Goal: Task Accomplishment & Management: Complete application form

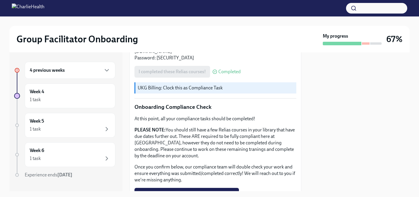
scroll to position [357, 0]
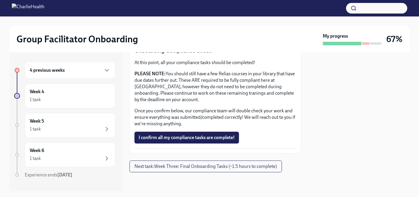
click at [193, 138] on span "I confirm all my compliance tasks are complete!" at bounding box center [186, 138] width 96 height 6
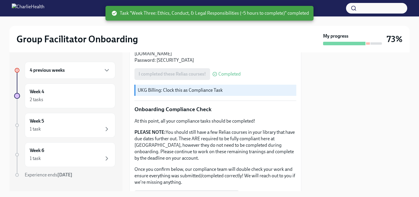
scroll to position [275, 0]
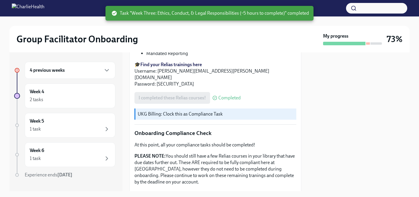
click at [88, 70] on div "4 previous weeks" at bounding box center [70, 70] width 81 height 7
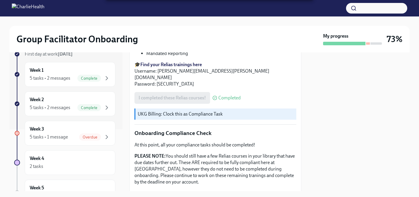
scroll to position [68, 0]
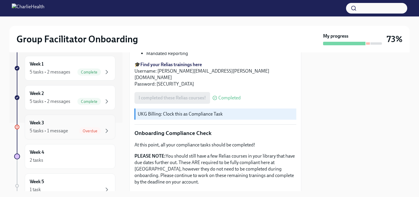
click at [101, 120] on div "Week 3 5 tasks • 1 message Overdue" at bounding box center [70, 127] width 81 height 15
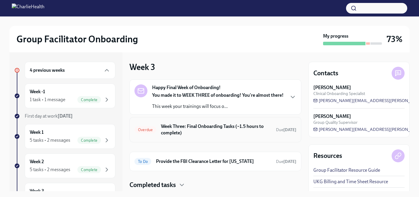
click at [173, 135] on h6 "Week Three: Final Onboarding Tasks (~1.5 hours to complete)" at bounding box center [216, 129] width 110 height 13
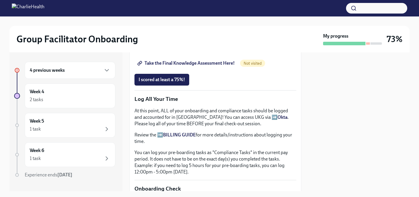
scroll to position [348, 0]
click at [177, 83] on span "I scored at least a 75%!" at bounding box center [161, 80] width 46 height 6
click at [161, 86] on div "Completing" at bounding box center [154, 80] width 41 height 12
click at [174, 66] on span "Take the Final Knowledge Assessment Here!" at bounding box center [186, 64] width 96 height 6
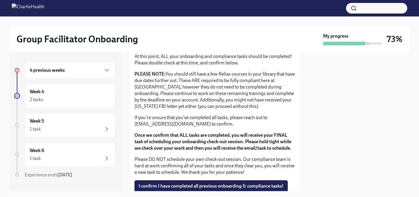
scroll to position [547, 0]
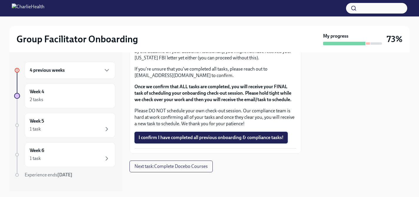
click at [195, 142] on button "I confirm I have completed all previous onboarding & compliance tasks!" at bounding box center [210, 138] width 153 height 12
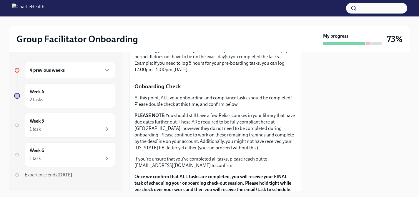
scroll to position [445, 0]
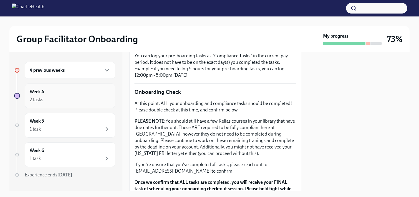
click at [97, 89] on div "Week 4 2 tasks" at bounding box center [70, 95] width 81 height 15
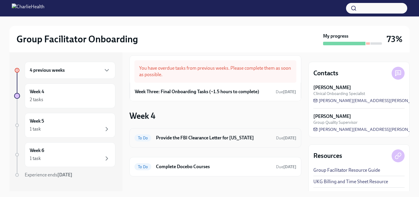
scroll to position [11, 0]
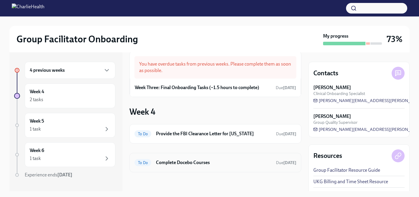
click at [166, 161] on h6 "Complete Docebo Courses" at bounding box center [213, 162] width 115 height 6
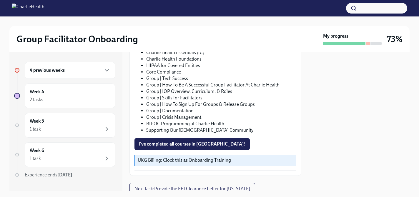
scroll to position [129, 0]
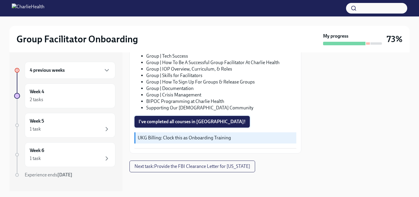
click at [172, 123] on span "I've completed all courses in [GEOGRAPHIC_DATA]!" at bounding box center [191, 122] width 107 height 6
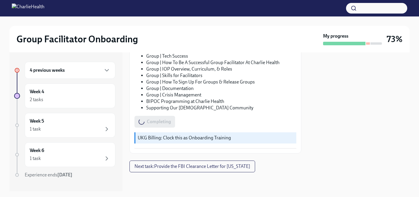
click at [74, 70] on div "4 previous weeks" at bounding box center [70, 70] width 81 height 7
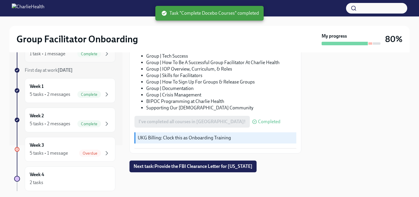
scroll to position [46, 0]
click at [85, 151] on span "Overdue" at bounding box center [90, 153] width 22 height 4
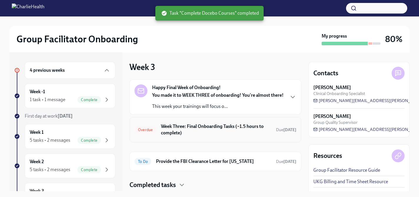
click at [184, 136] on h6 "Week Three: Final Onboarding Tasks (~1.5 hours to complete)" at bounding box center [216, 129] width 110 height 13
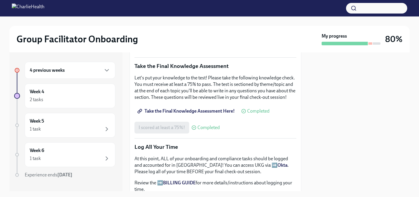
scroll to position [268, 0]
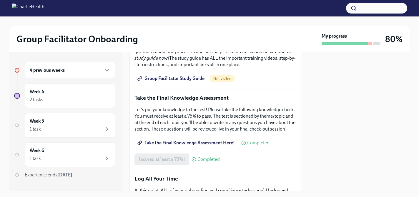
click at [172, 81] on span "Group Facilitator Study Guide" at bounding box center [171, 79] width 66 height 6
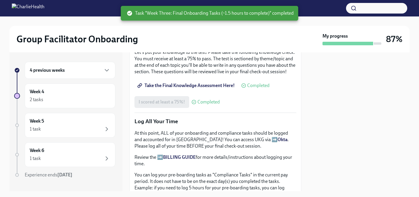
scroll to position [252, 0]
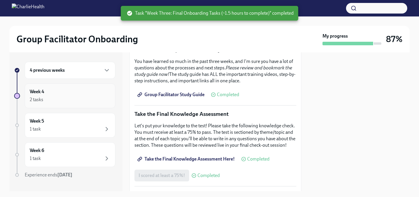
click at [96, 96] on div "2 tasks" at bounding box center [70, 99] width 81 height 7
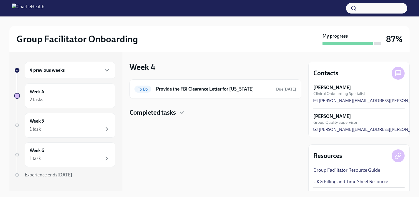
click at [99, 72] on div "4 previous weeks" at bounding box center [70, 70] width 81 height 7
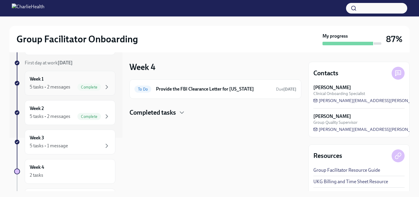
scroll to position [57, 0]
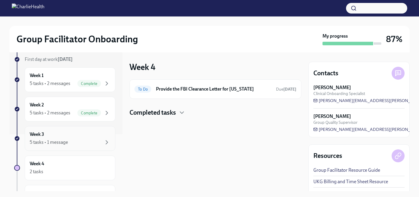
click at [102, 136] on div "Week 3 5 tasks • 1 message" at bounding box center [70, 138] width 81 height 15
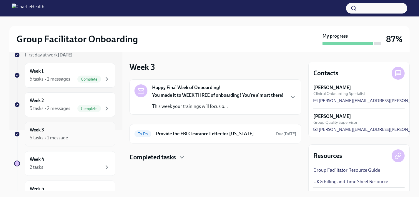
scroll to position [61, 0]
click at [75, 161] on div "Week 4 2 tasks" at bounding box center [70, 163] width 81 height 15
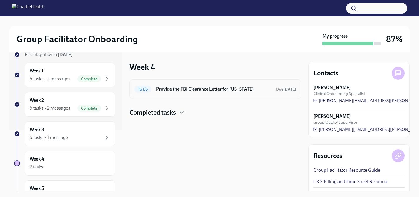
click at [173, 92] on h6 "Provide the FBI Clearance Letter for [US_STATE]" at bounding box center [213, 89] width 115 height 6
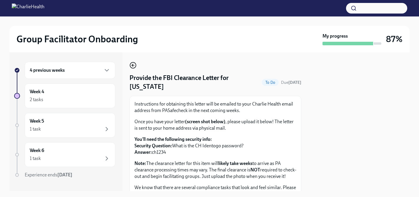
click at [135, 63] on icon "button" at bounding box center [132, 65] width 7 height 7
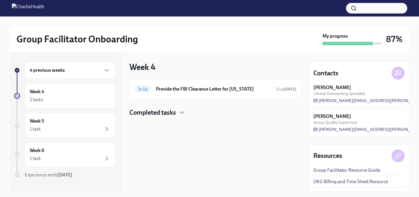
click at [165, 107] on div "To Do Provide the FBI Clearance Letter for [US_STATE] Due [DATE] Completed tasks" at bounding box center [215, 98] width 172 height 38
click at [167, 111] on h4 "Completed tasks" at bounding box center [152, 112] width 46 height 9
